Goal: Find specific page/section: Find specific page/section

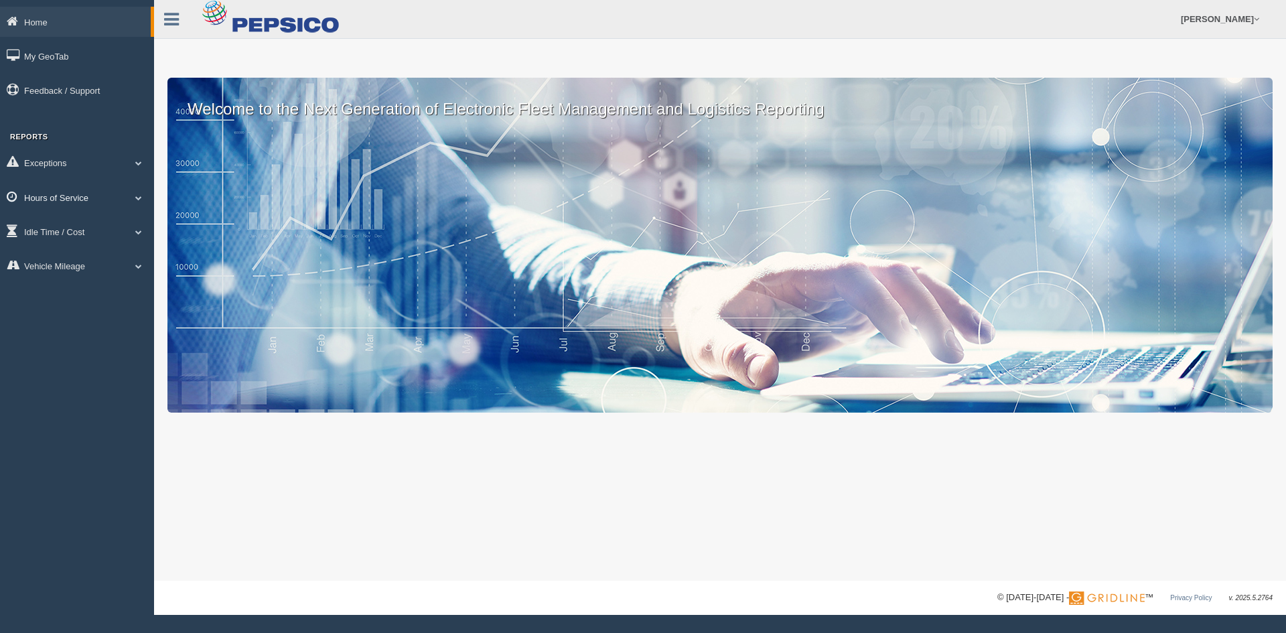
click at [56, 196] on link "Hours of Service" at bounding box center [77, 197] width 154 height 30
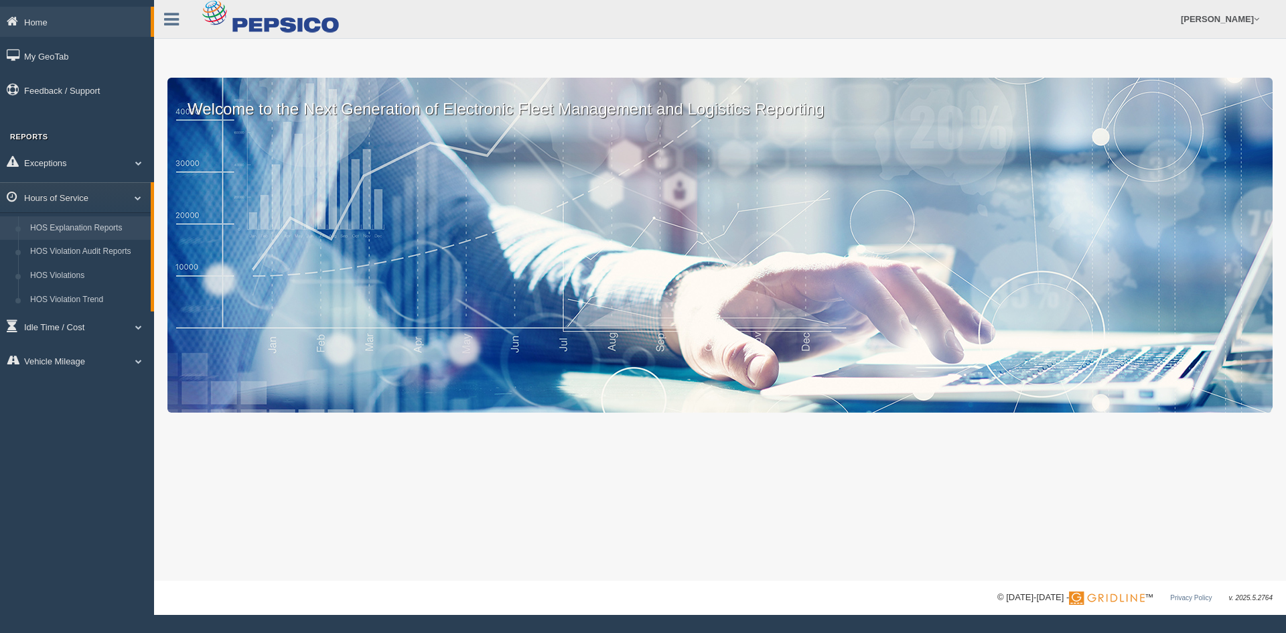
click at [60, 234] on link "HOS Explanation Reports" at bounding box center [87, 228] width 127 height 24
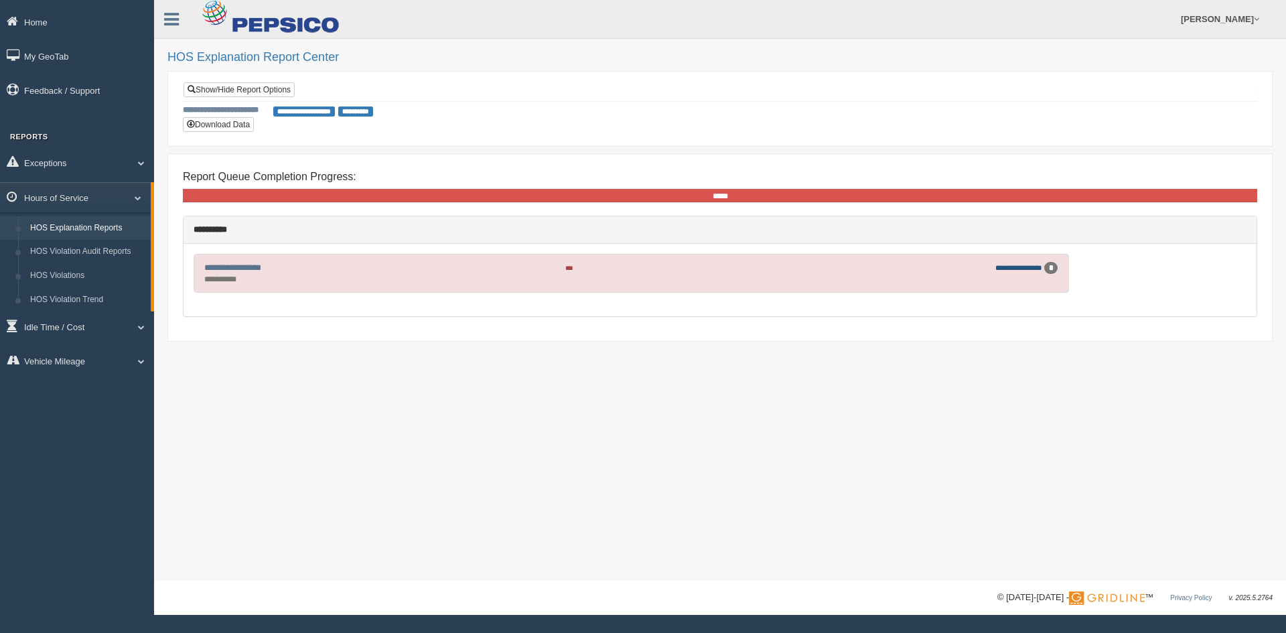
click at [1008, 269] on link "**********" at bounding box center [1018, 267] width 47 height 7
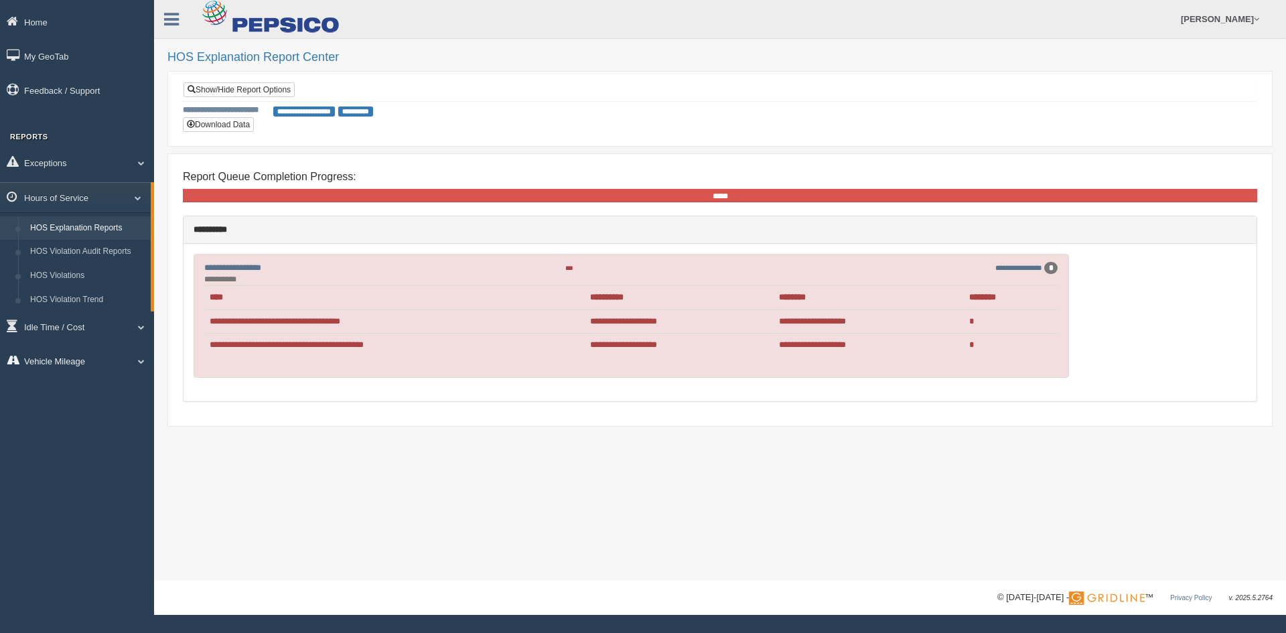
click at [59, 356] on link "Vehicle Mileage" at bounding box center [77, 361] width 154 height 30
